Goal: Information Seeking & Learning: Learn about a topic

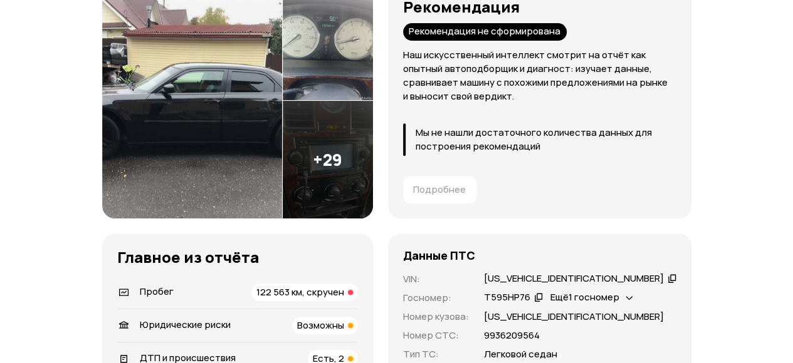
scroll to position [125, 0]
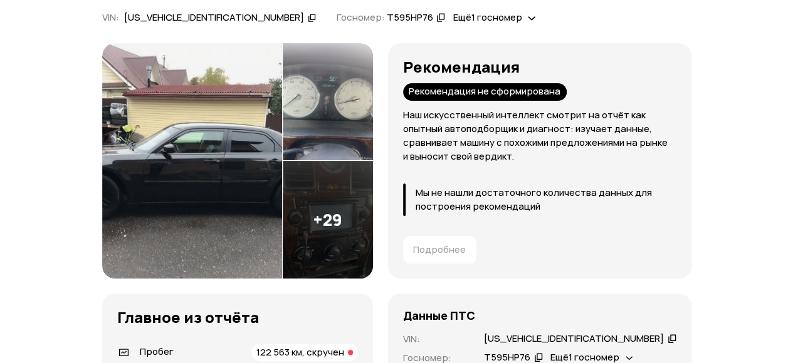
click at [267, 135] on img at bounding box center [192, 161] width 180 height 236
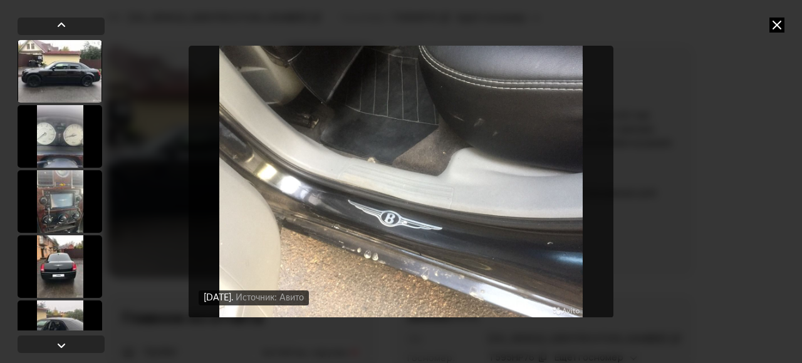
click at [779, 22] on icon at bounding box center [776, 25] width 15 height 15
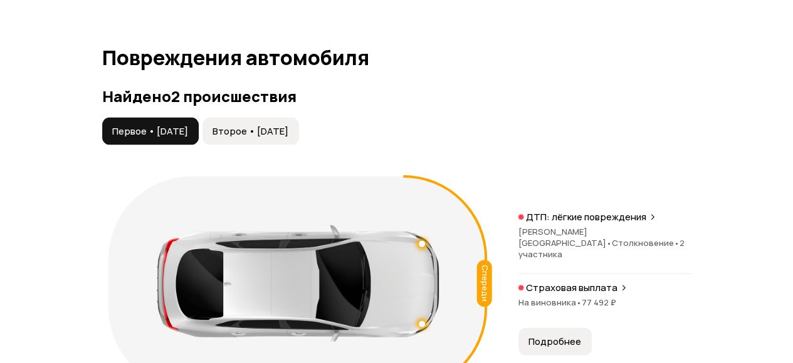
scroll to position [1378, 0]
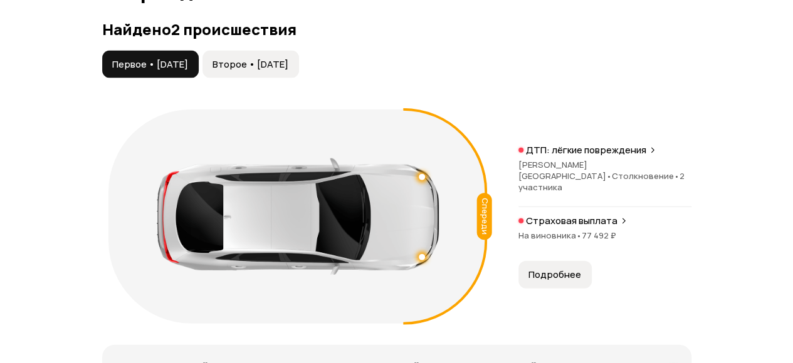
click at [351, 72] on div "Первое • [DATE] Второе • [DATE]" at bounding box center [396, 65] width 589 height 28
click at [286, 51] on button "Второе • [DATE]" at bounding box center [250, 65] width 96 height 28
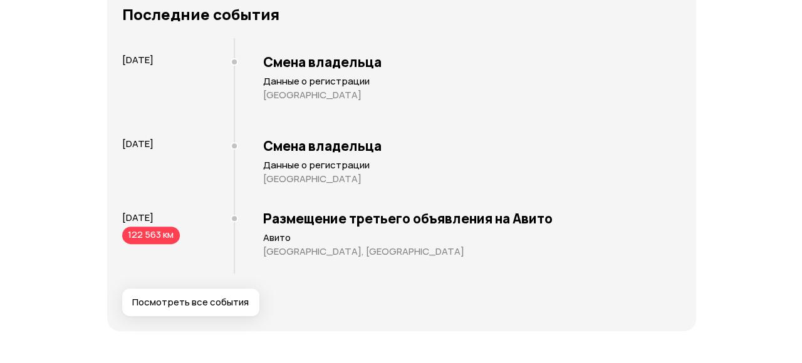
scroll to position [2569, 0]
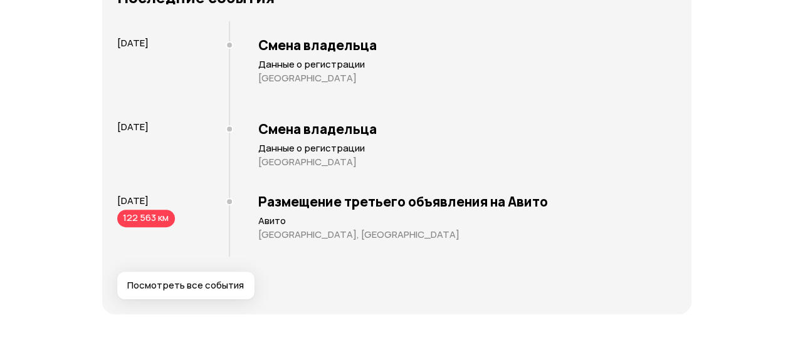
click at [218, 279] on span "Посмотреть все события" at bounding box center [185, 285] width 117 height 13
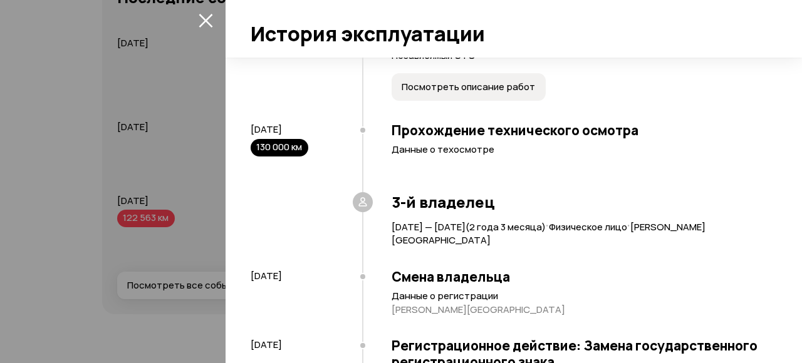
scroll to position [331, 0]
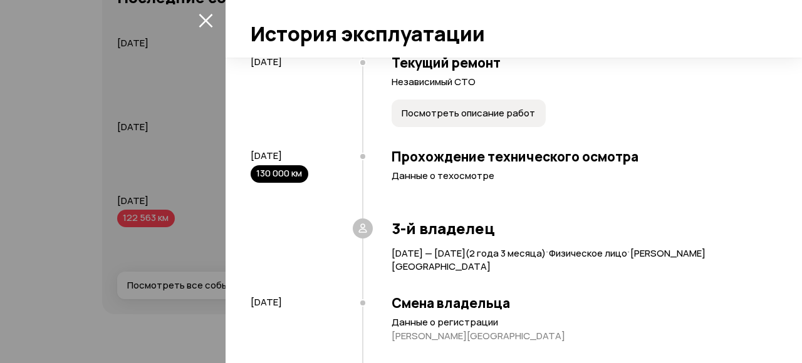
click at [521, 120] on span "Посмотреть описание работ" at bounding box center [468, 113] width 133 height 13
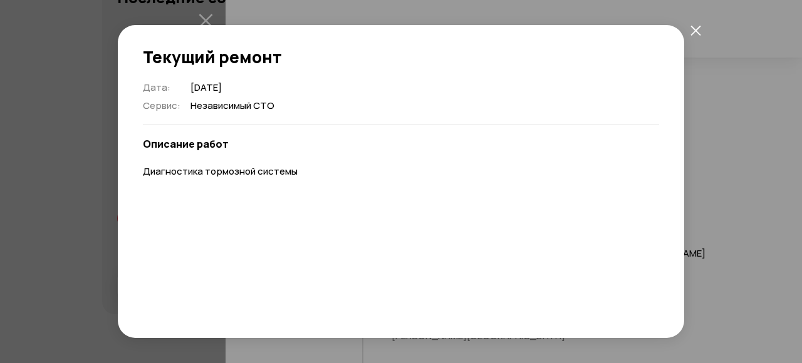
click at [696, 24] on button "закрыть" at bounding box center [695, 30] width 23 height 23
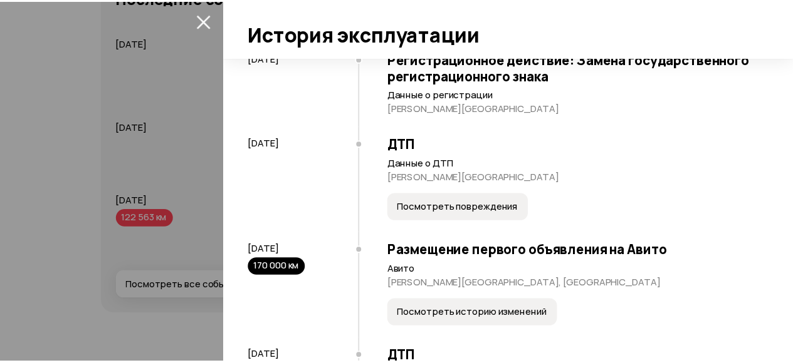
scroll to position [895, 0]
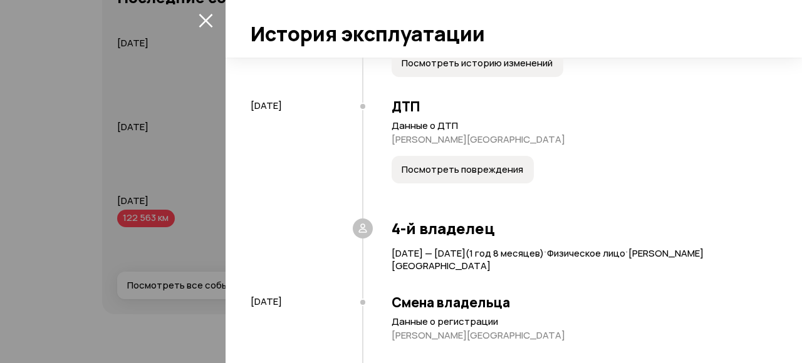
click at [209, 23] on icon "закрыть" at bounding box center [206, 20] width 14 height 14
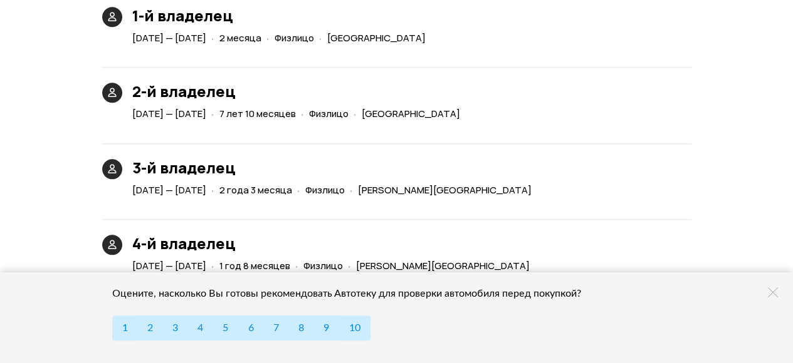
scroll to position [3008, 0]
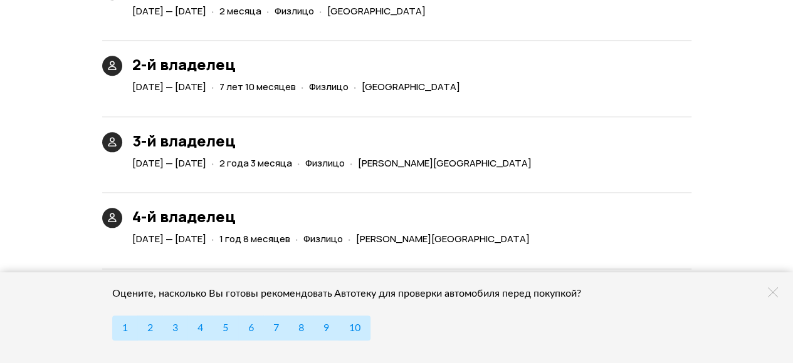
click at [776, 291] on icon at bounding box center [773, 293] width 10 height 10
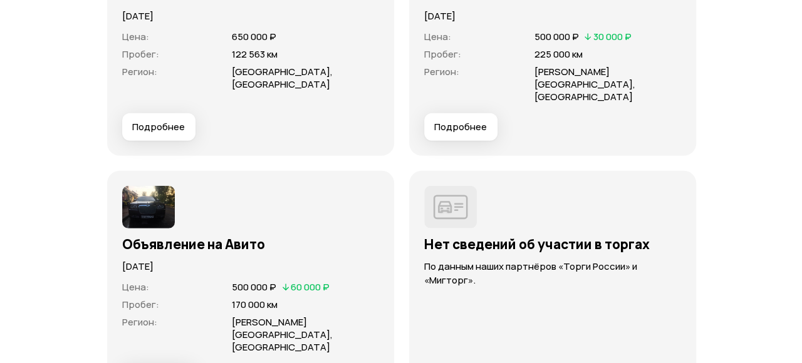
scroll to position [4198, 0]
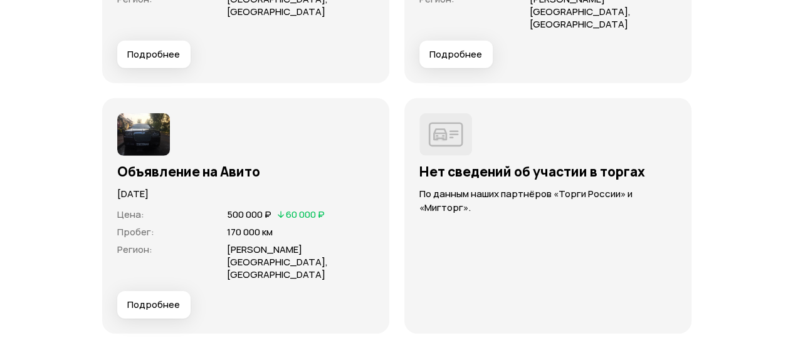
click at [151, 299] on span "Подробнее" at bounding box center [153, 305] width 53 height 13
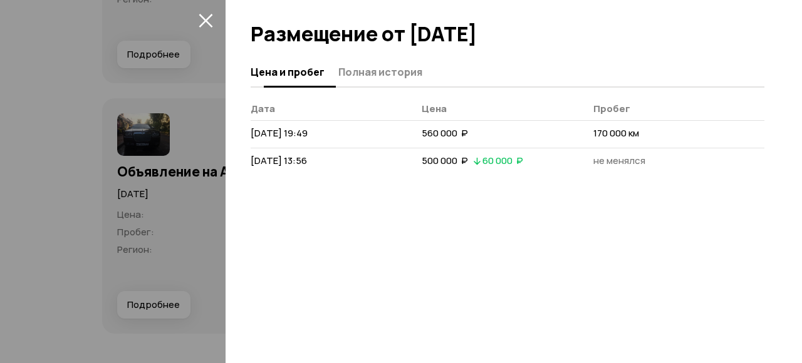
click at [378, 66] on span "Полная история" at bounding box center [380, 72] width 84 height 13
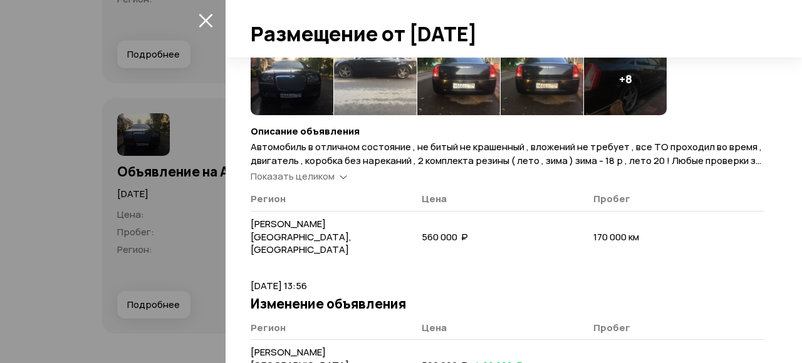
scroll to position [105, 0]
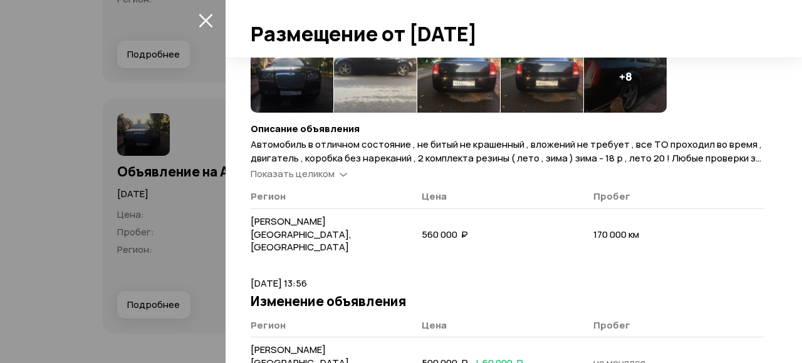
click at [308, 177] on span "Показать целиком" at bounding box center [293, 173] width 84 height 13
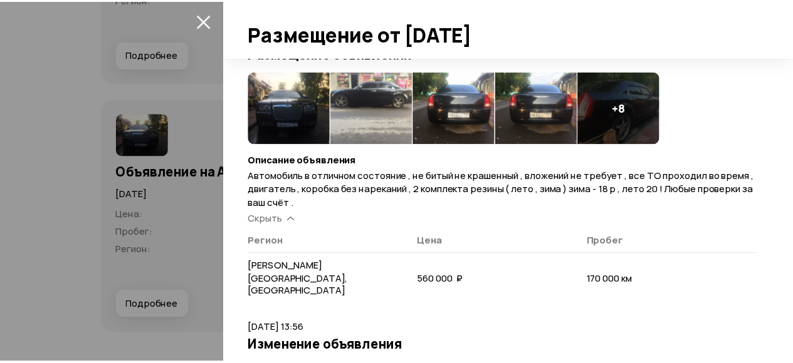
scroll to position [0, 0]
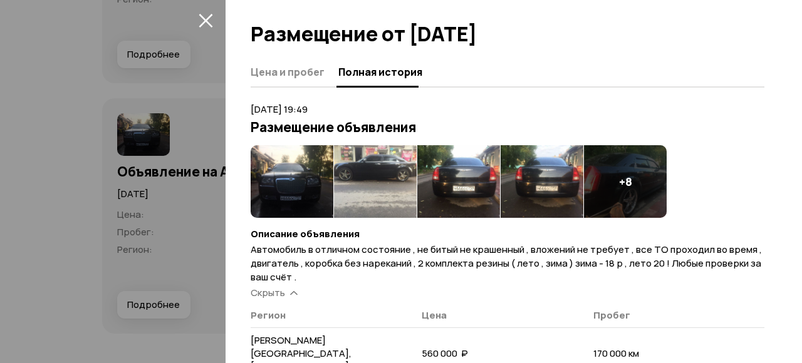
click at [202, 20] on icon "закрыть" at bounding box center [206, 20] width 14 height 14
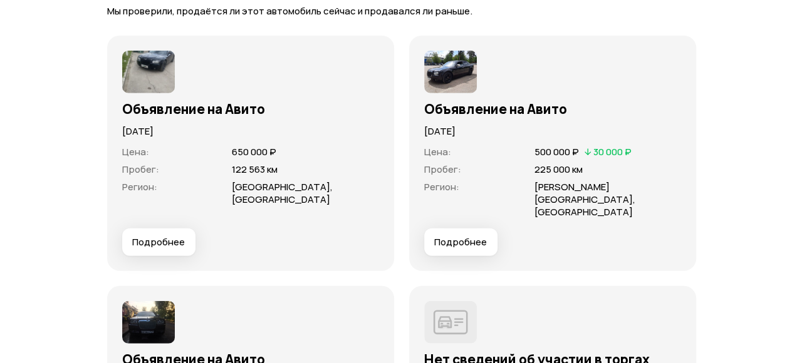
scroll to position [4010, 0]
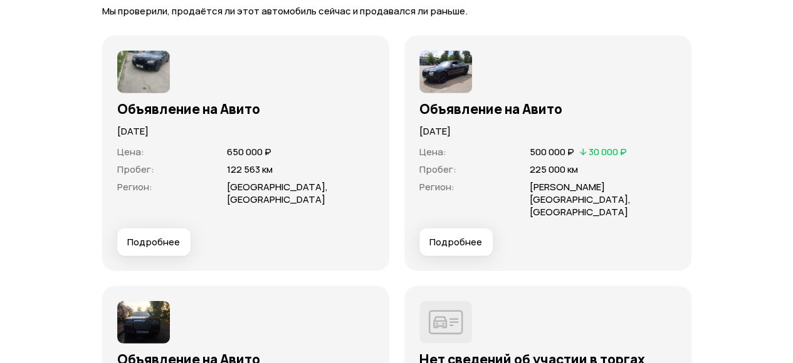
click at [464, 229] on button "Подробнее" at bounding box center [455, 243] width 73 height 28
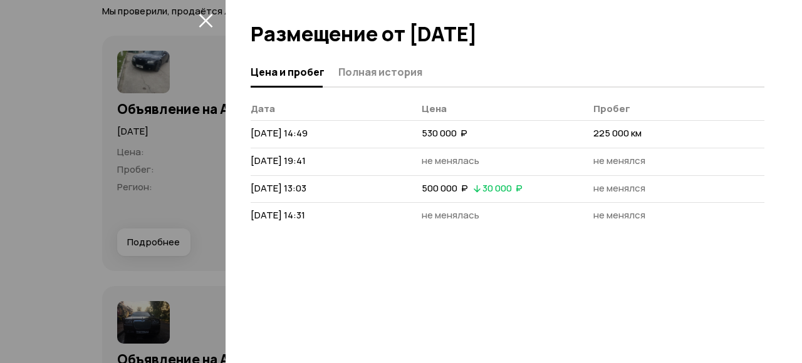
click at [392, 84] on div "Цена и пробег Полная история" at bounding box center [508, 73] width 514 height 30
click at [394, 75] on span "Полная история" at bounding box center [380, 72] width 84 height 13
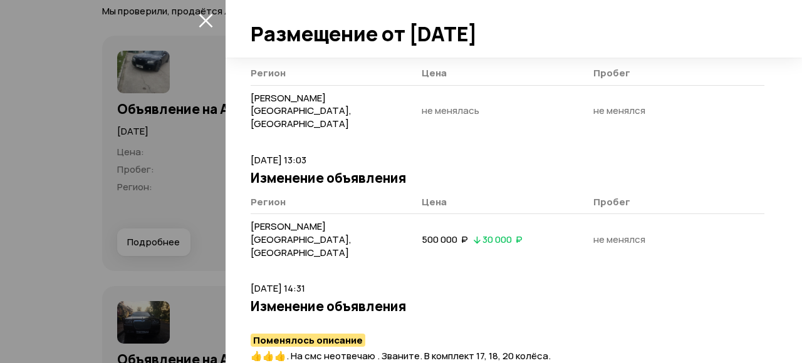
scroll to position [378, 0]
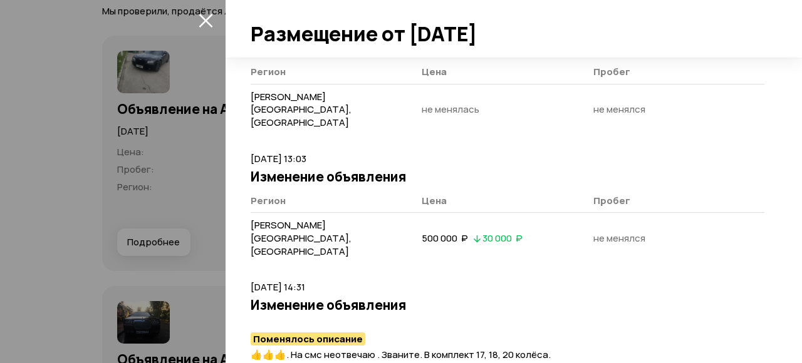
click at [207, 15] on icon "закрыть" at bounding box center [206, 20] width 14 height 14
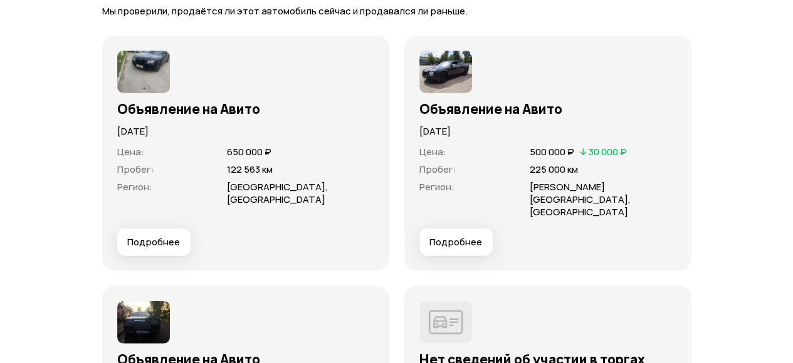
click at [169, 236] on span "Подробнее" at bounding box center [153, 242] width 53 height 13
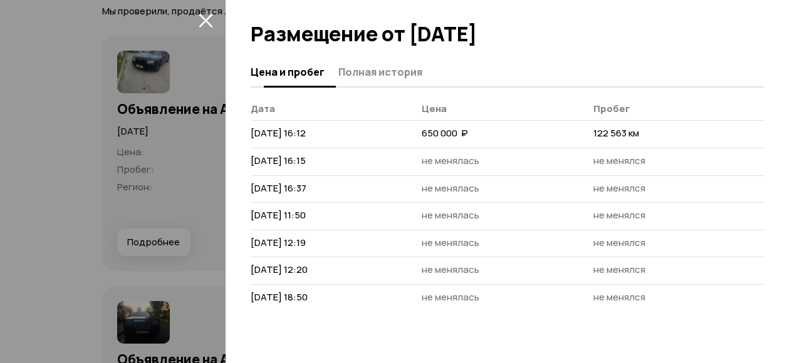
click at [385, 76] on span "Полная история" at bounding box center [380, 72] width 84 height 13
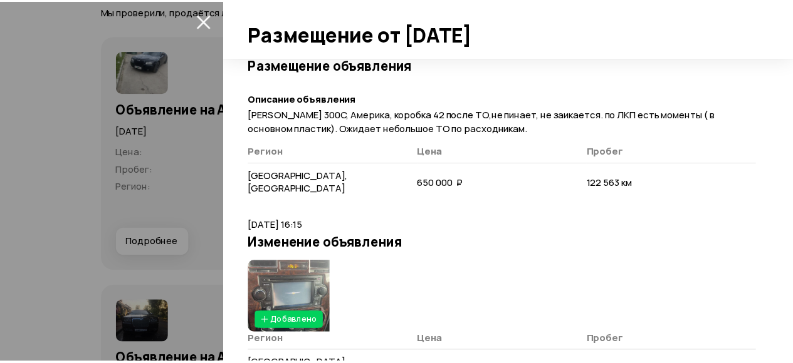
scroll to position [0, 0]
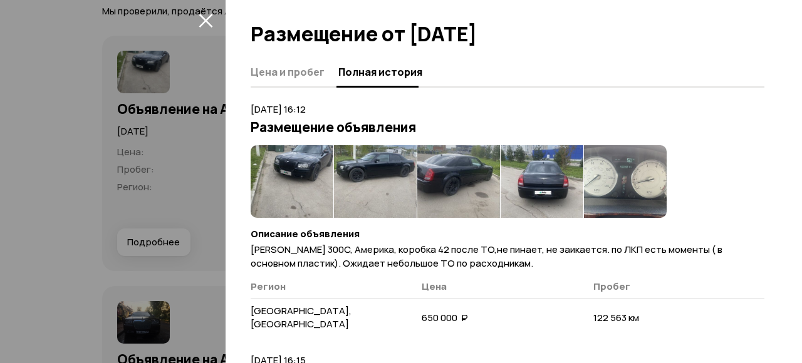
click at [203, 18] on icon "закрыть" at bounding box center [206, 21] width 14 height 14
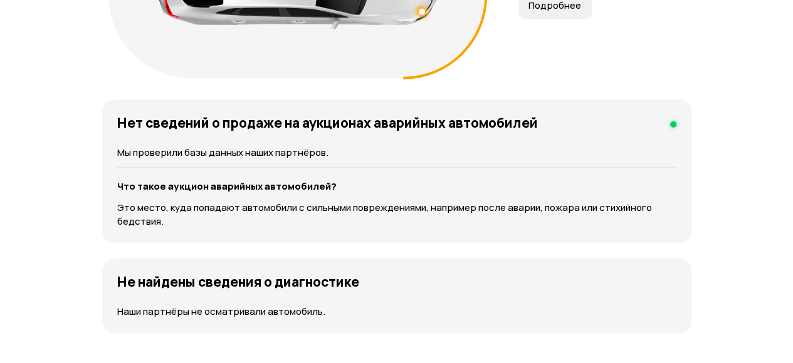
scroll to position [1512, 0]
